Goal: Task Accomplishment & Management: Manage account settings

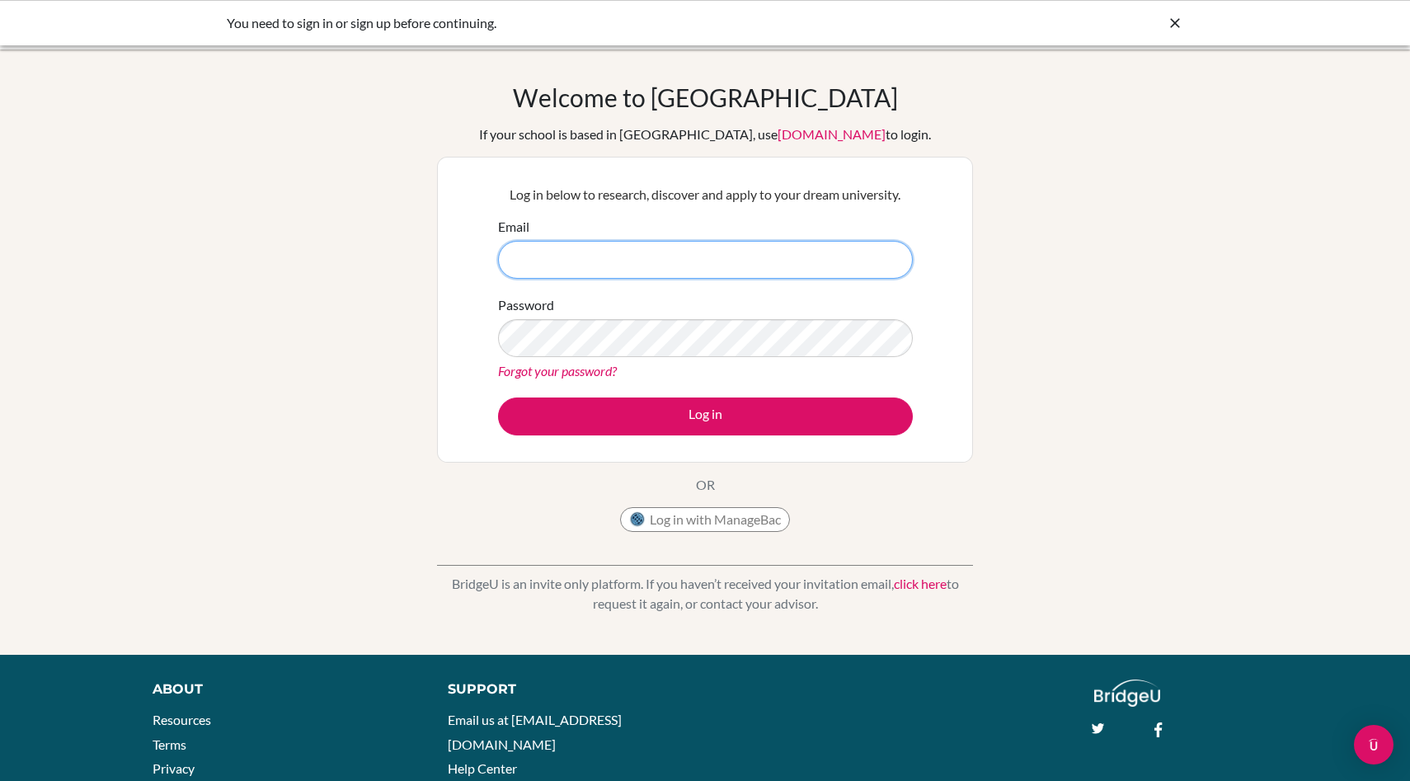
type input "u02055@uplands.org"
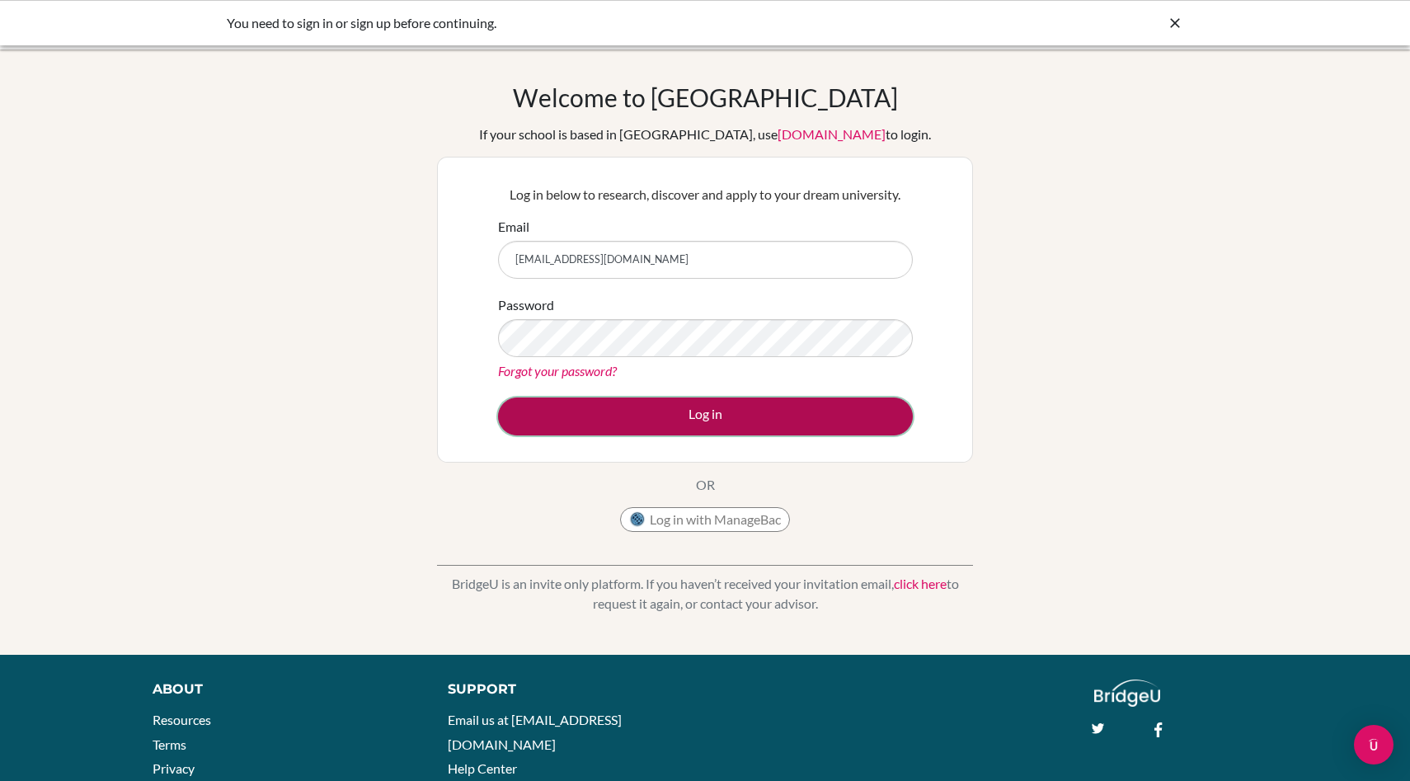
click at [528, 407] on button "Log in" at bounding box center [705, 416] width 415 height 38
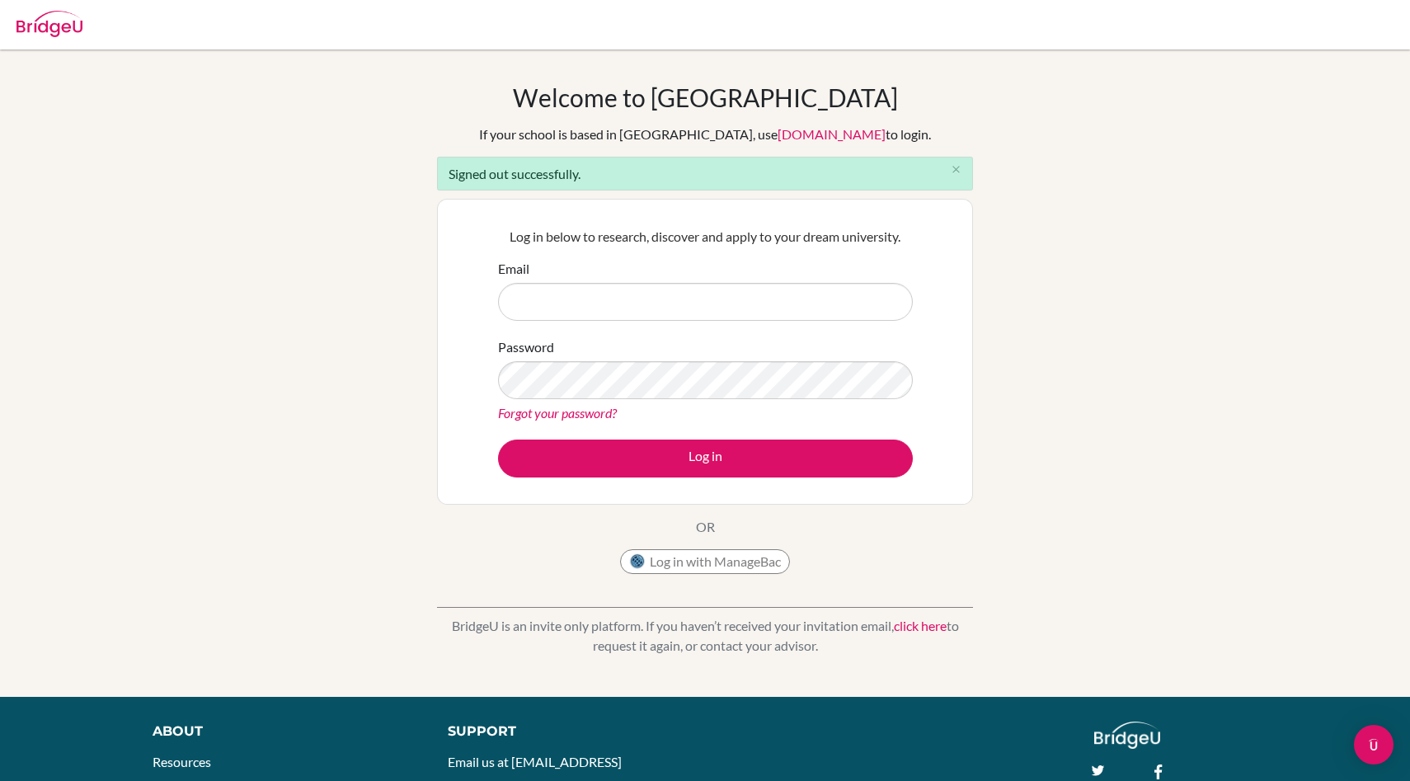
click at [687, 559] on button "Log in with ManageBac" at bounding box center [705, 561] width 170 height 25
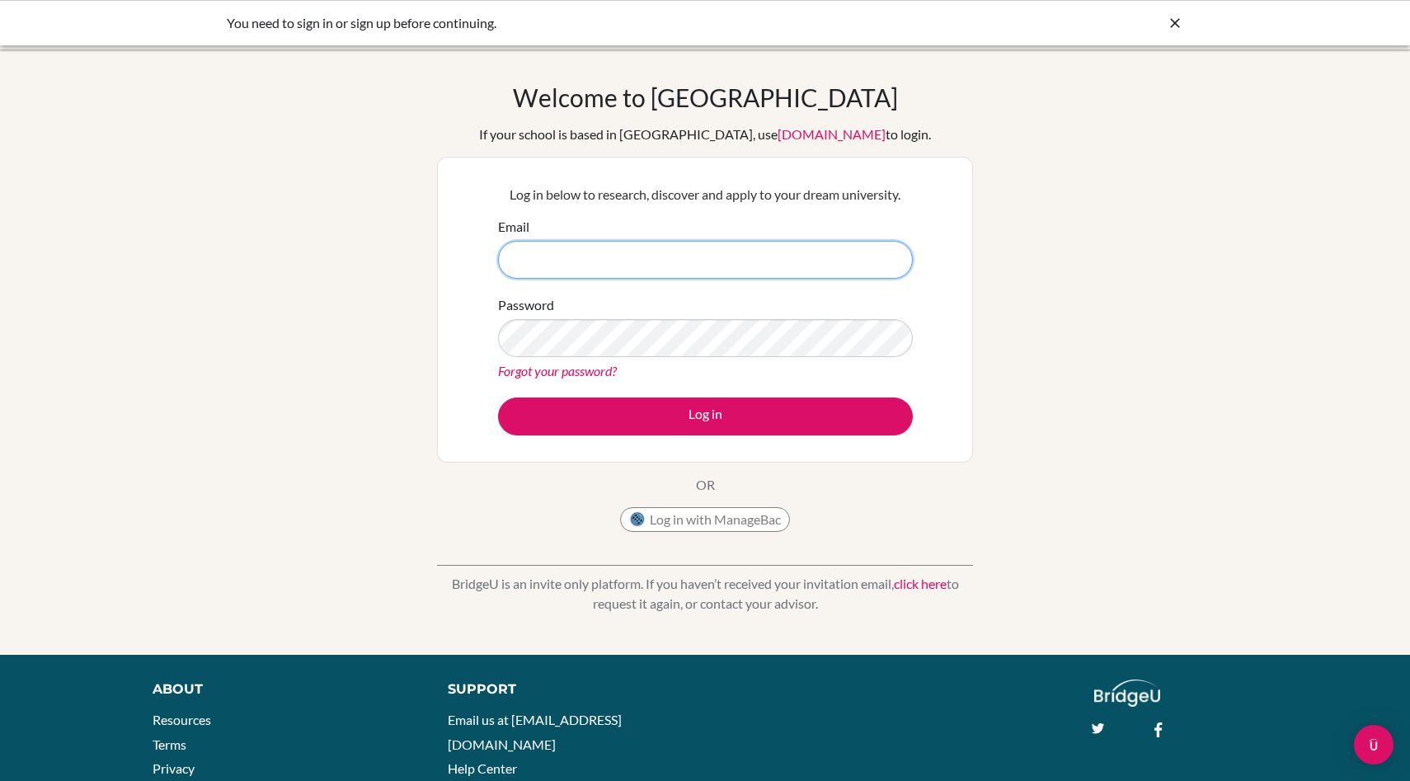
type input "[EMAIL_ADDRESS][DOMAIN_NAME]"
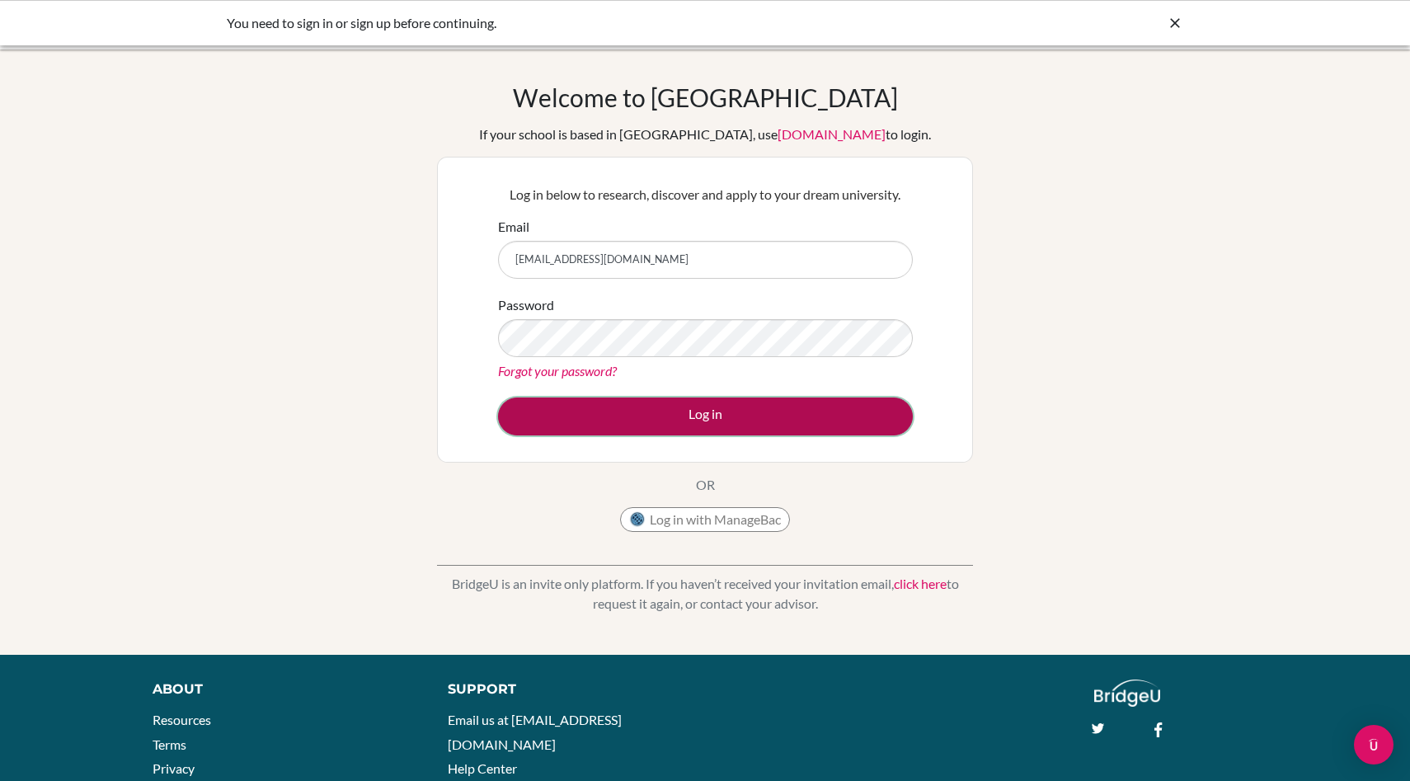
click at [656, 424] on button "Log in" at bounding box center [705, 416] width 415 height 38
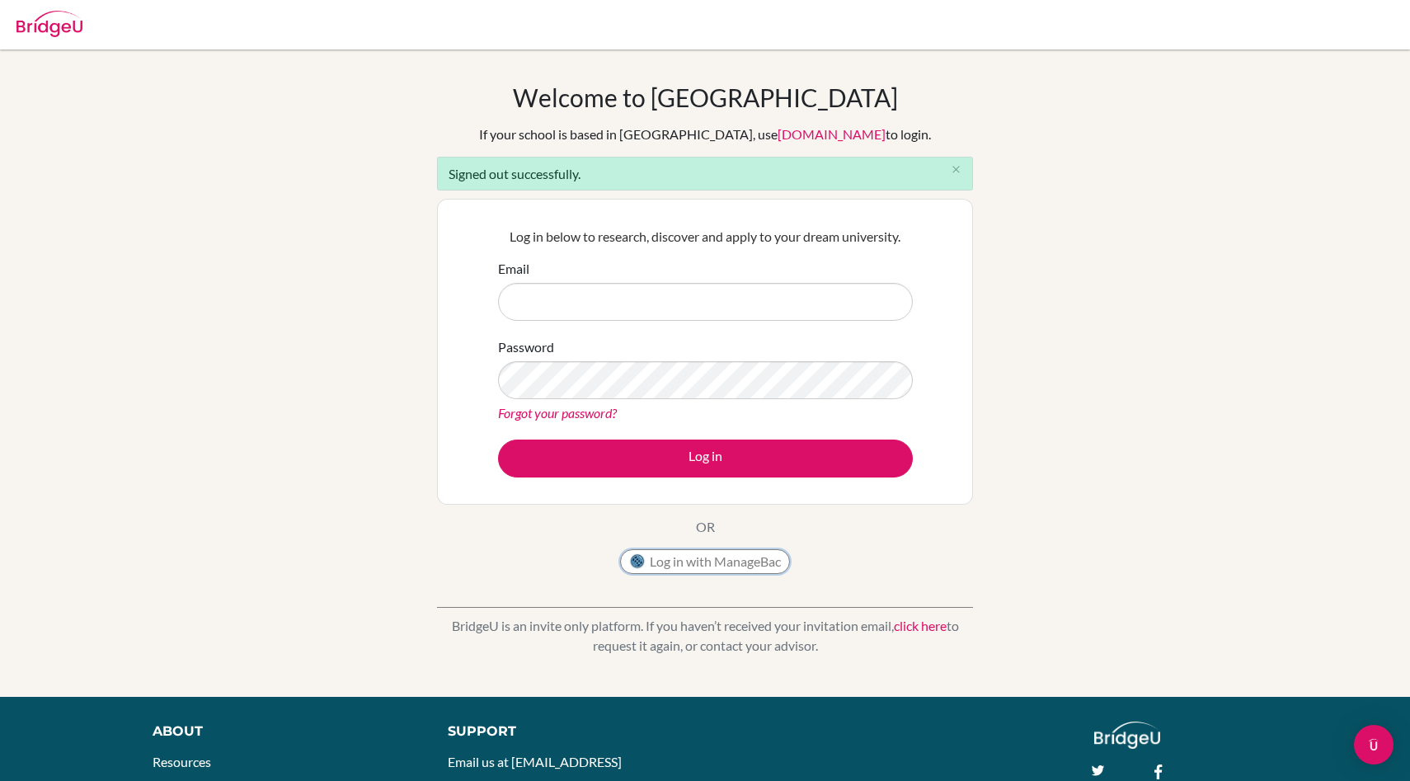
click at [717, 566] on button "Log in with ManageBac" at bounding box center [705, 561] width 170 height 25
